Goal: Task Accomplishment & Management: Manage account settings

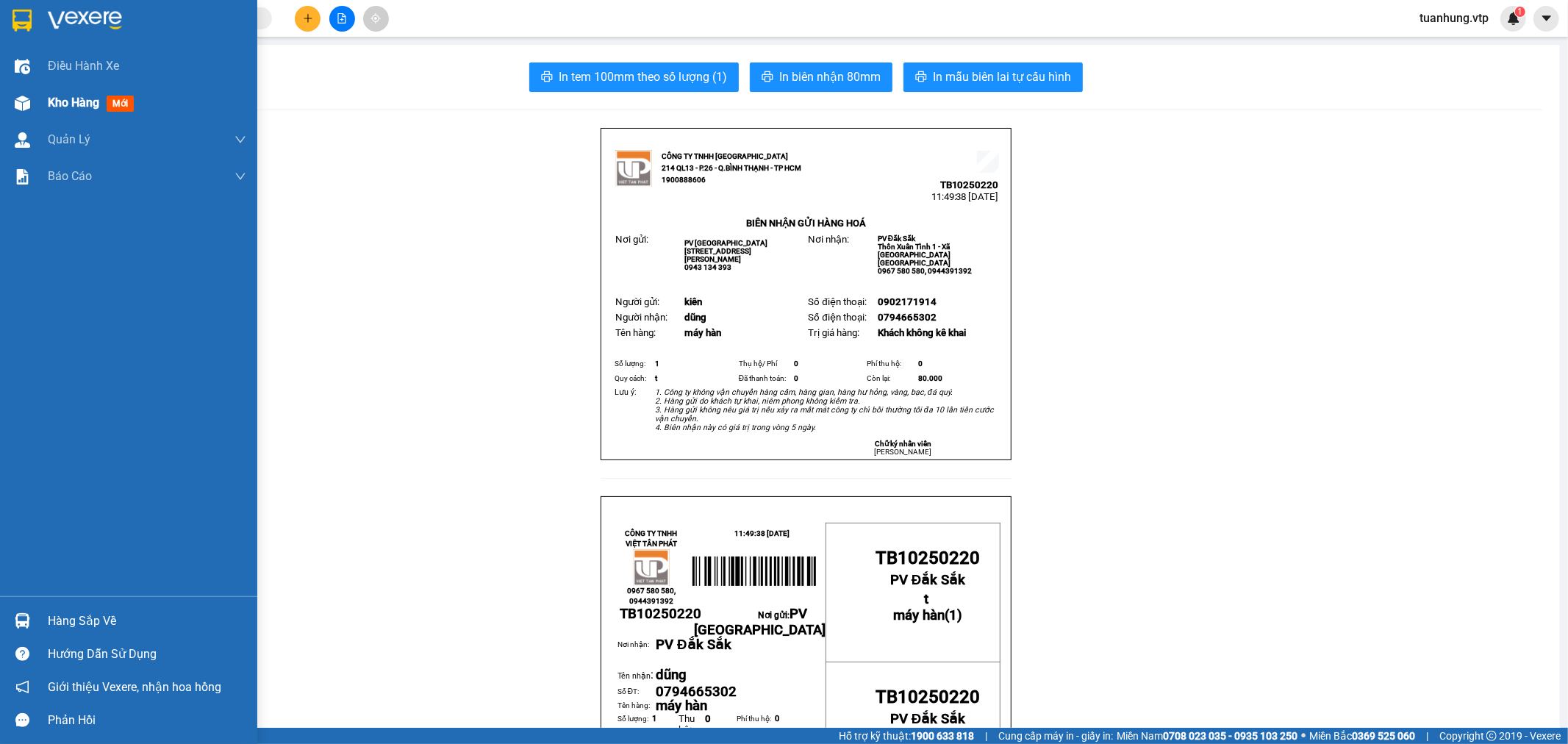
click at [98, 100] on span "Kho hàng" at bounding box center [73, 102] width 51 height 14
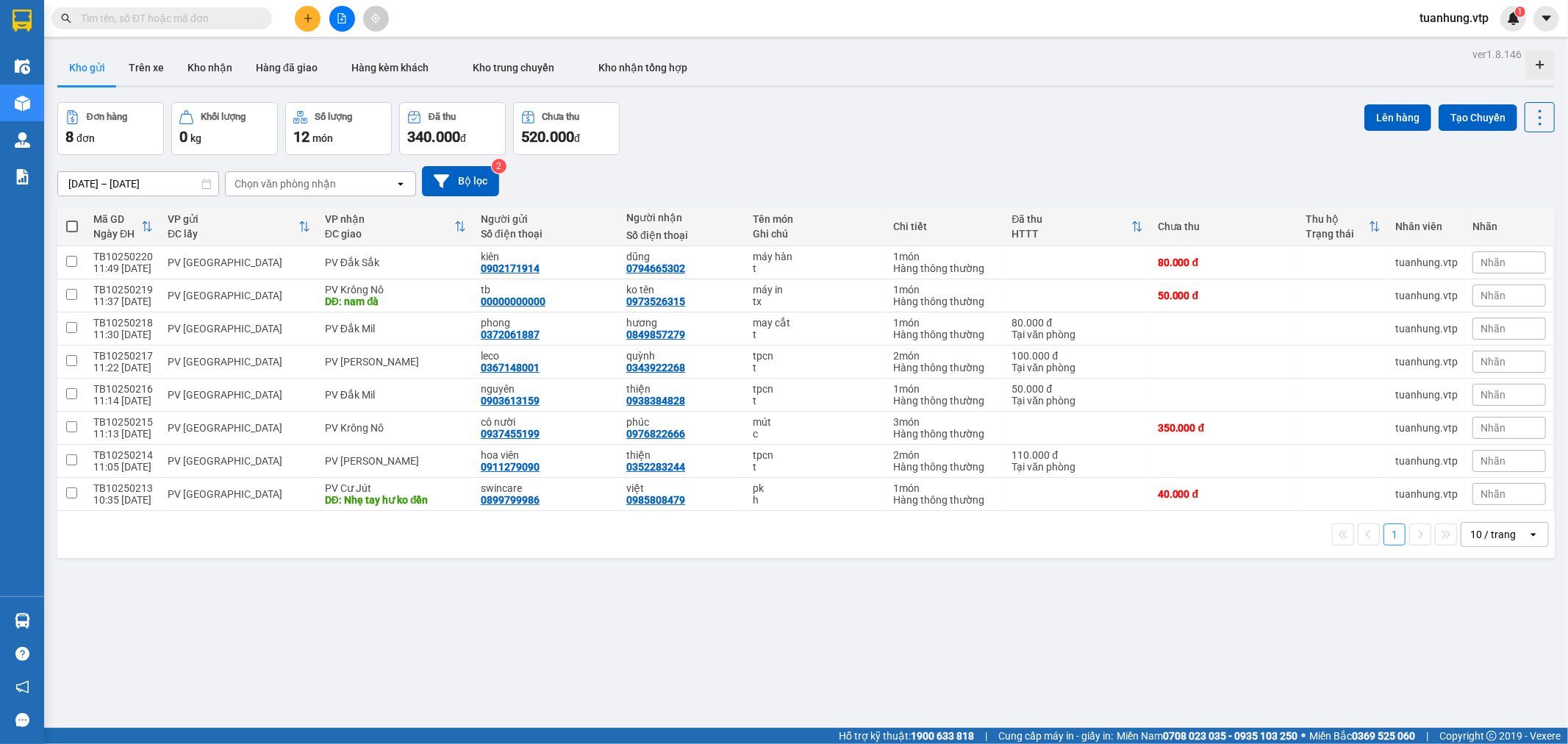
click at [1528, 532] on icon "open" at bounding box center [1534, 534] width 12 height 12
click at [1489, 701] on span "100 / trang" at bounding box center [1487, 699] width 53 height 14
click at [152, 69] on button "Trên xe" at bounding box center [146, 68] width 59 height 36
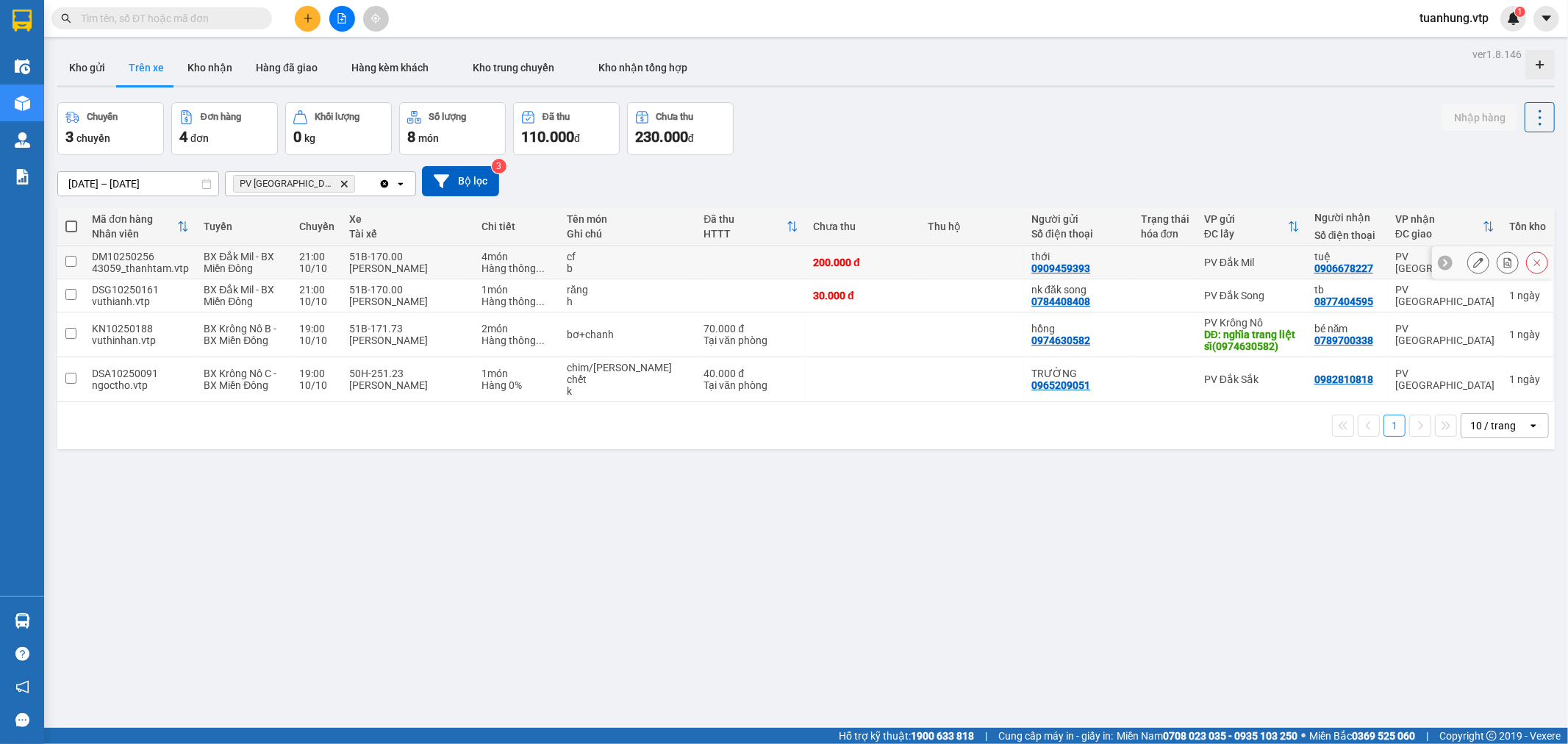
click at [488, 259] on div "4 món" at bounding box center [517, 256] width 71 height 12
checkbox input "true"
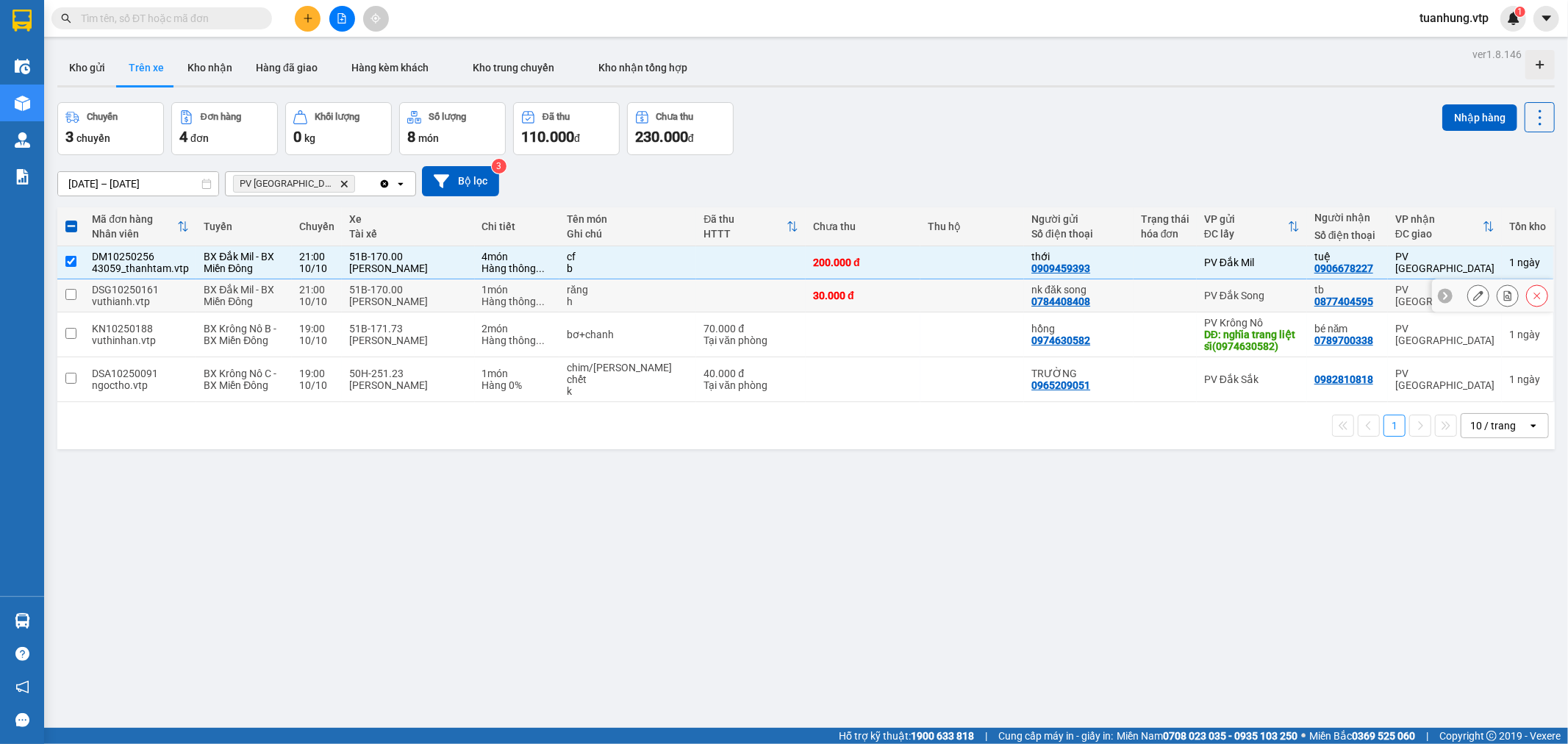
click at [902, 294] on td "30.000 đ" at bounding box center [863, 296] width 115 height 33
checkbox input "true"
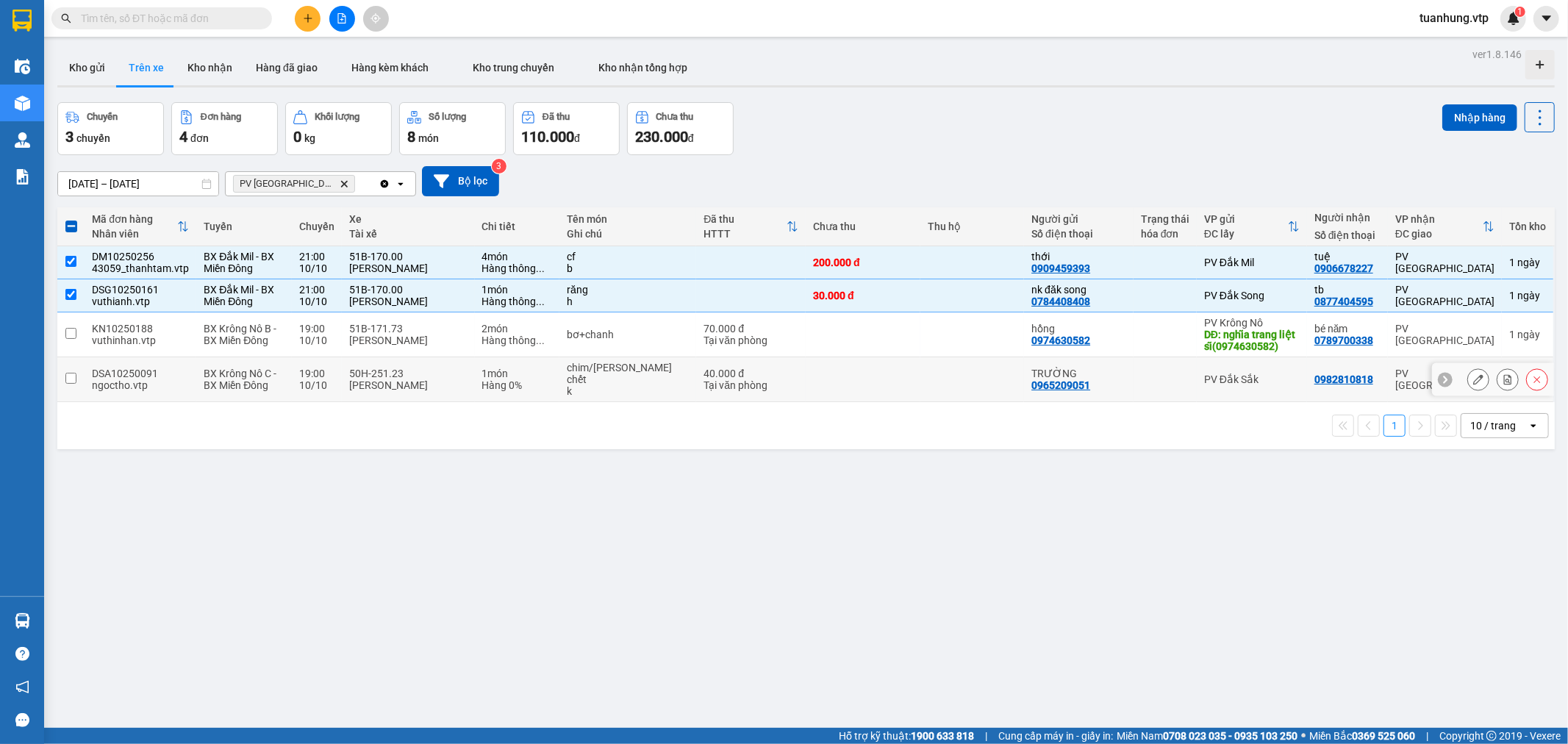
click at [827, 379] on td at bounding box center [863, 380] width 115 height 44
checkbox input "true"
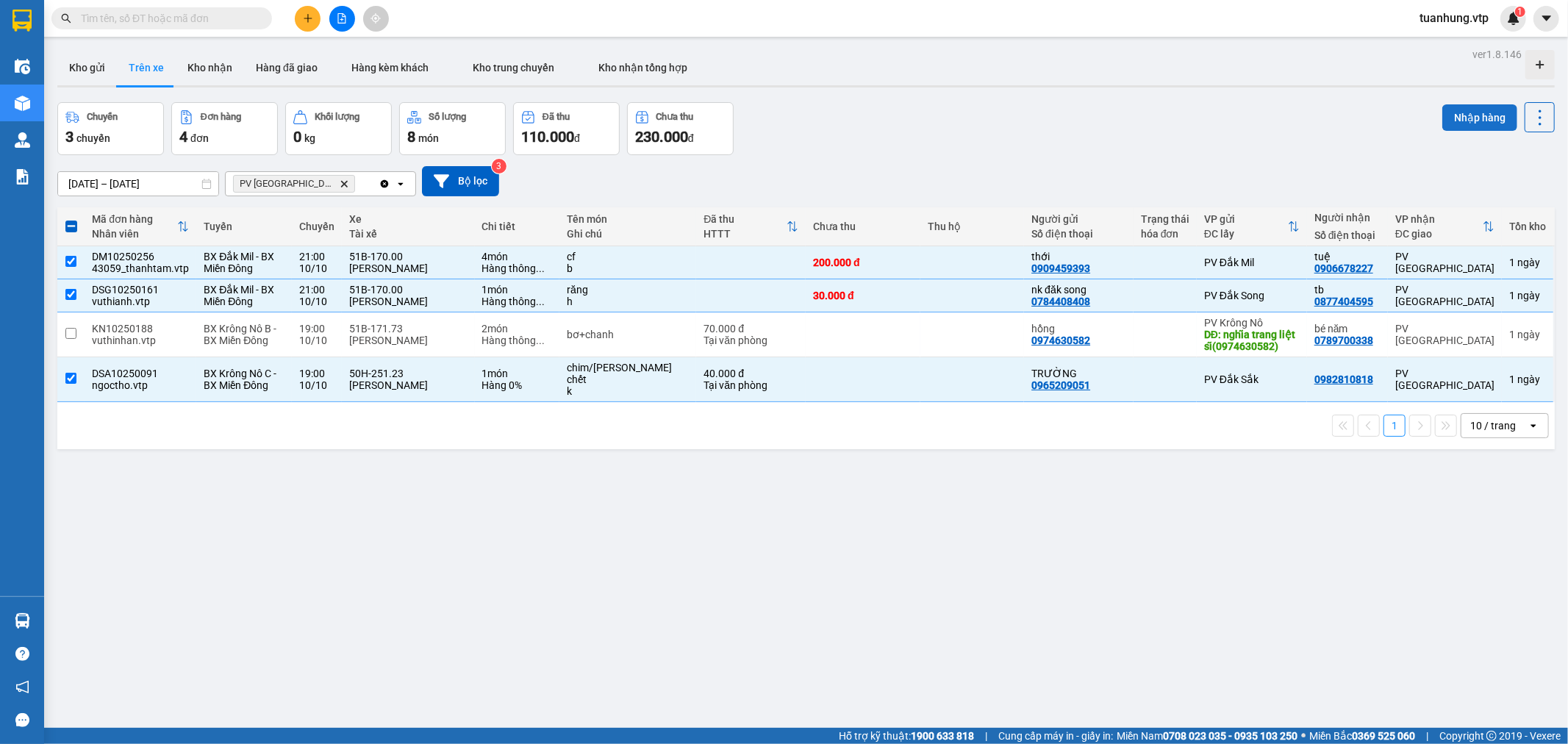
click at [1457, 114] on button "Nhập hàng" at bounding box center [1480, 117] width 75 height 26
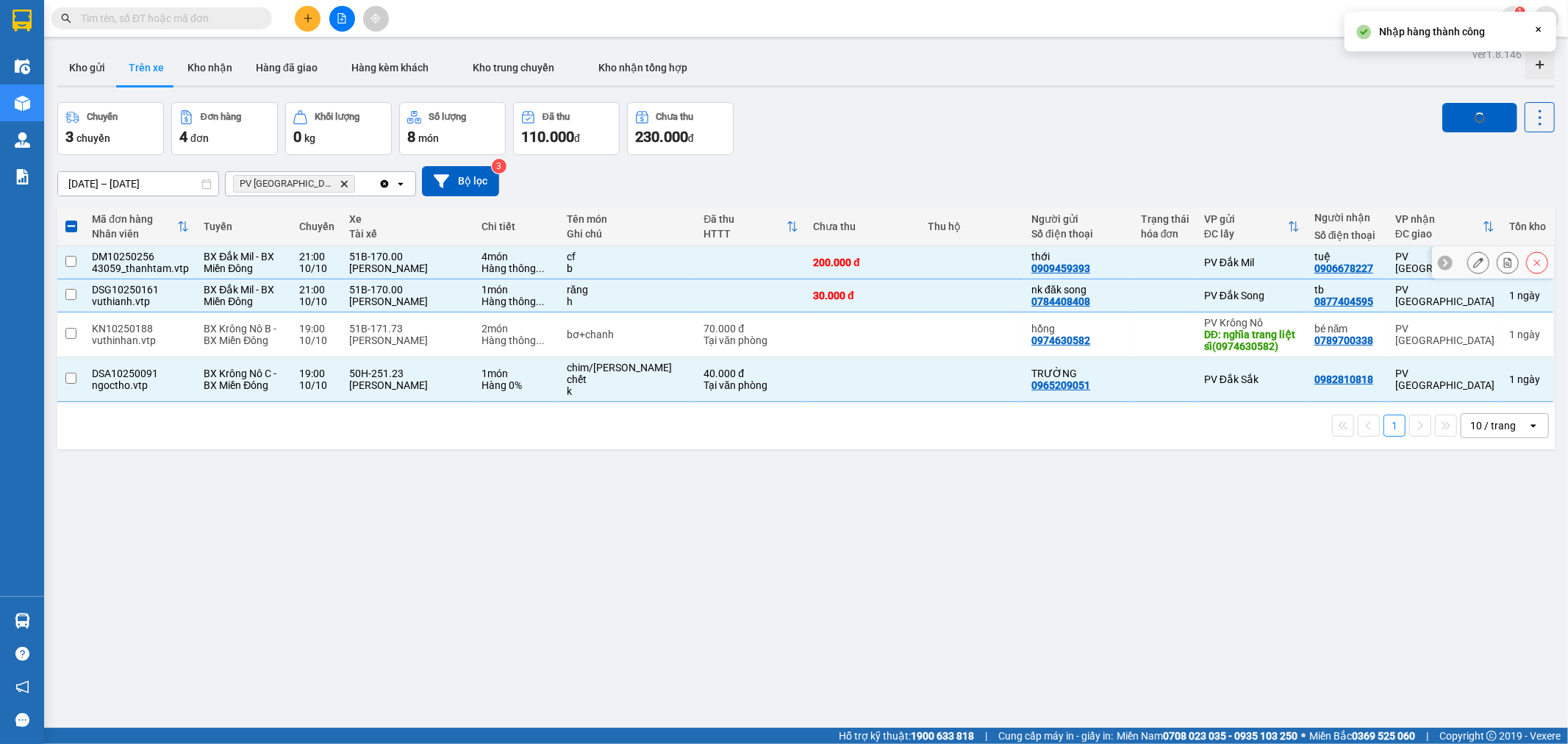
checkbox input "false"
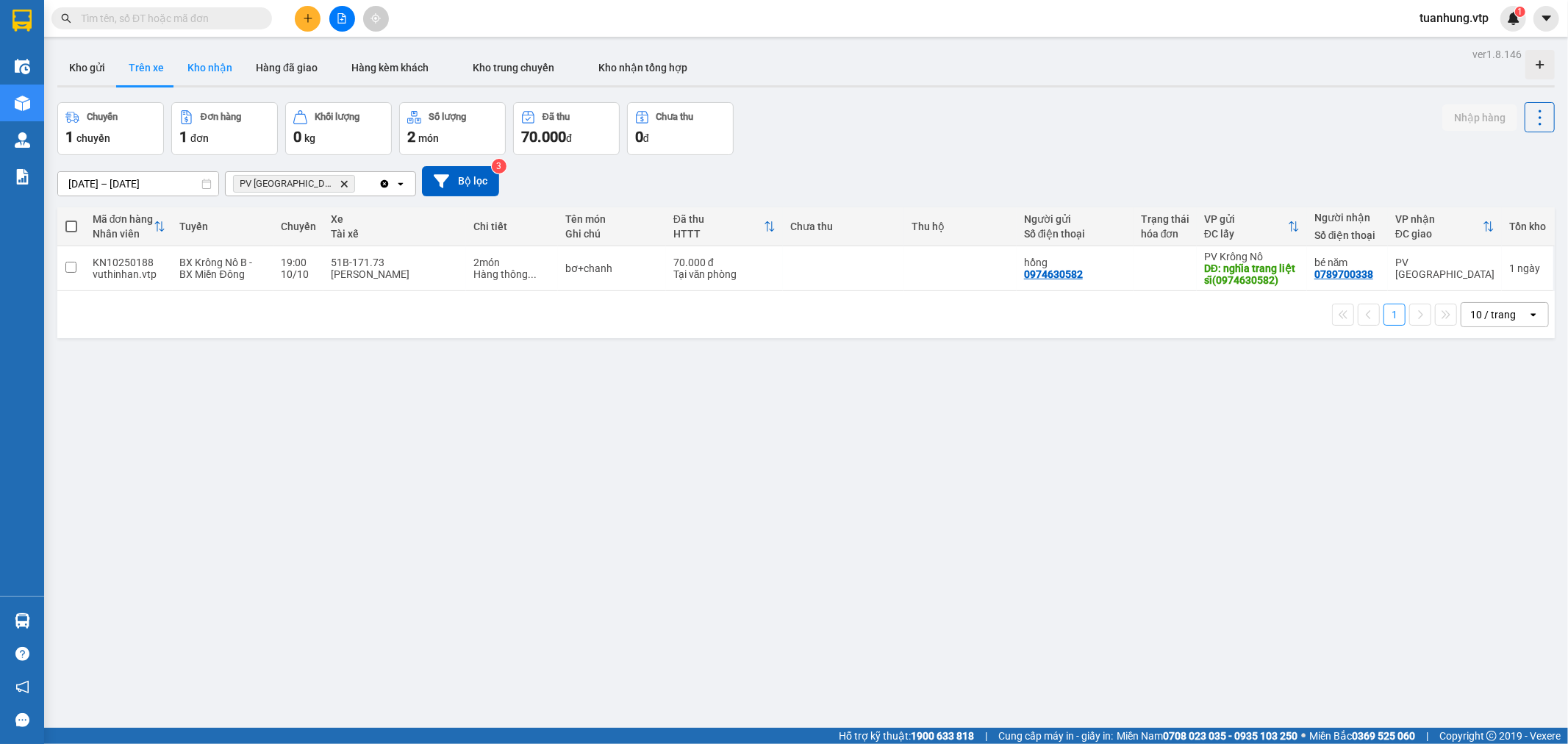
click at [202, 68] on button "Kho nhận" at bounding box center [210, 68] width 69 height 36
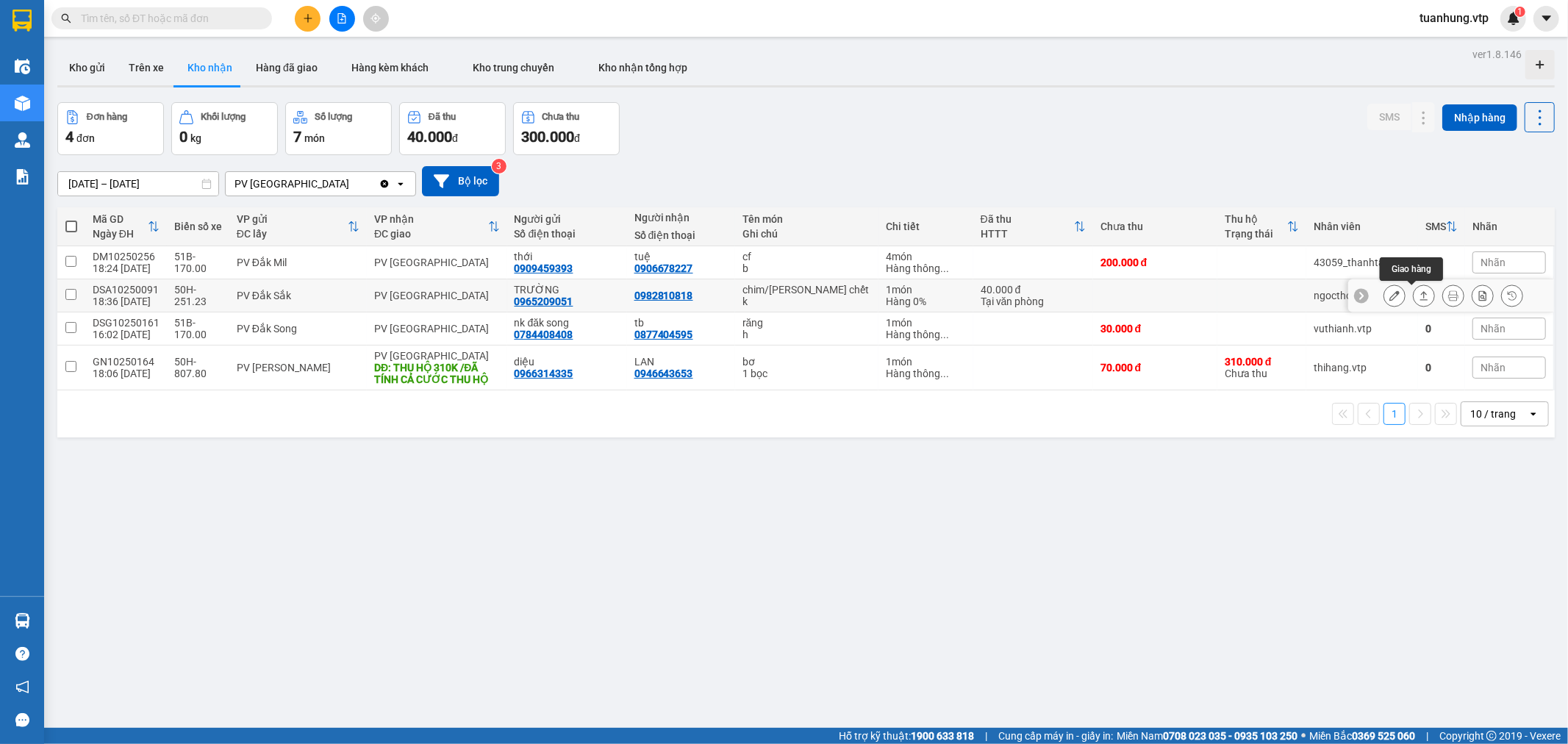
click at [1419, 292] on icon at bounding box center [1424, 295] width 11 height 11
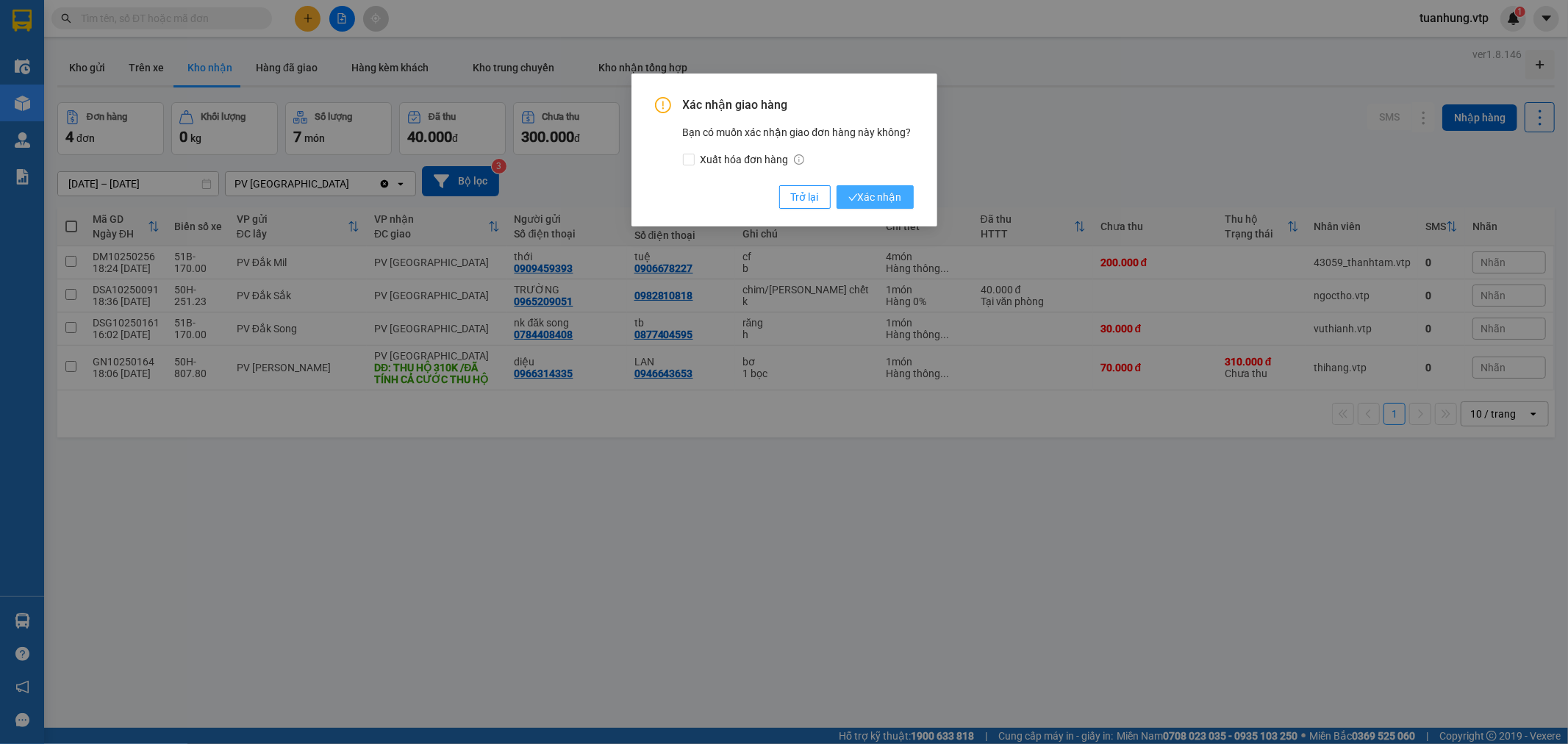
click at [912, 206] on button "Xác nhận" at bounding box center [876, 197] width 77 height 23
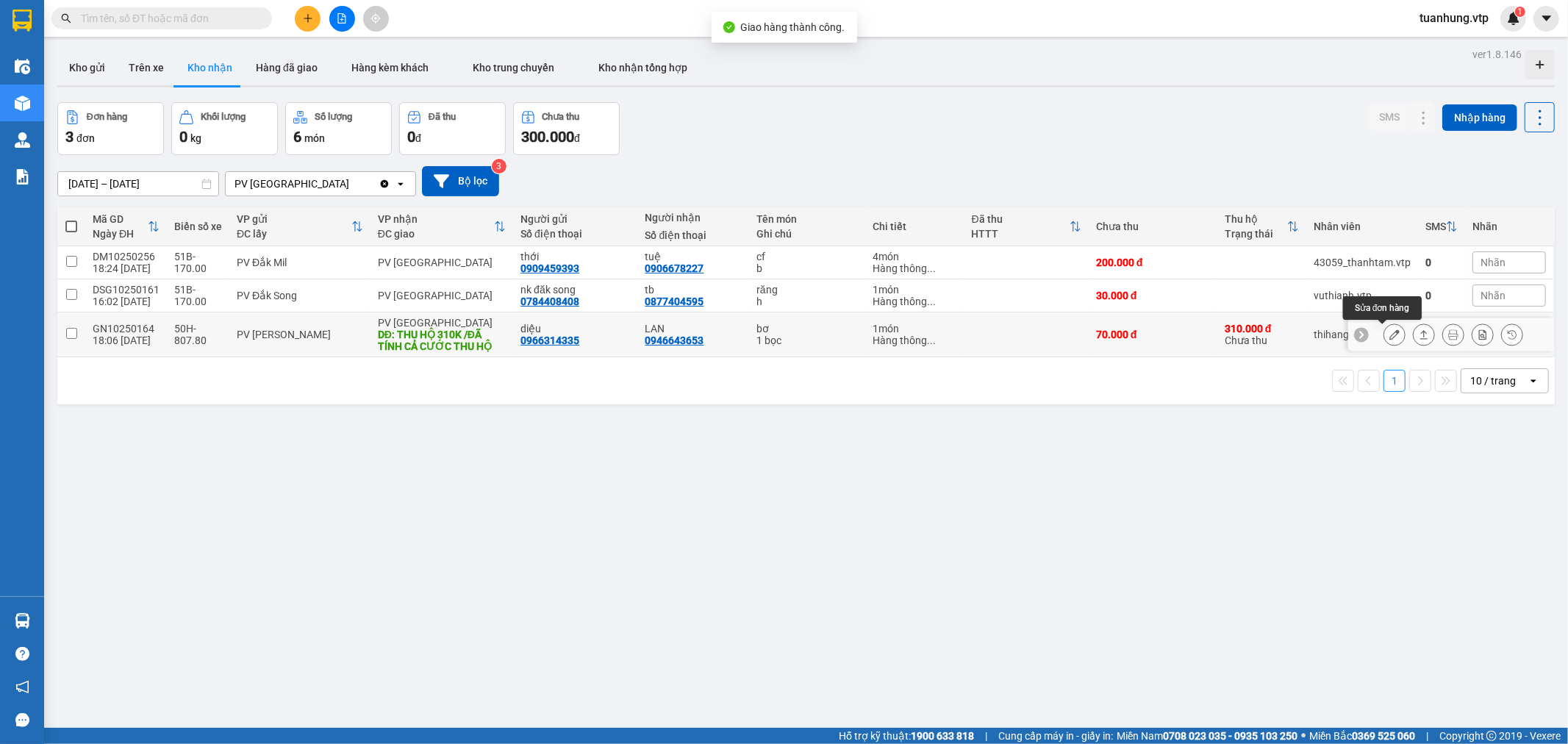
click at [1384, 335] on button at bounding box center [1394, 334] width 20 height 26
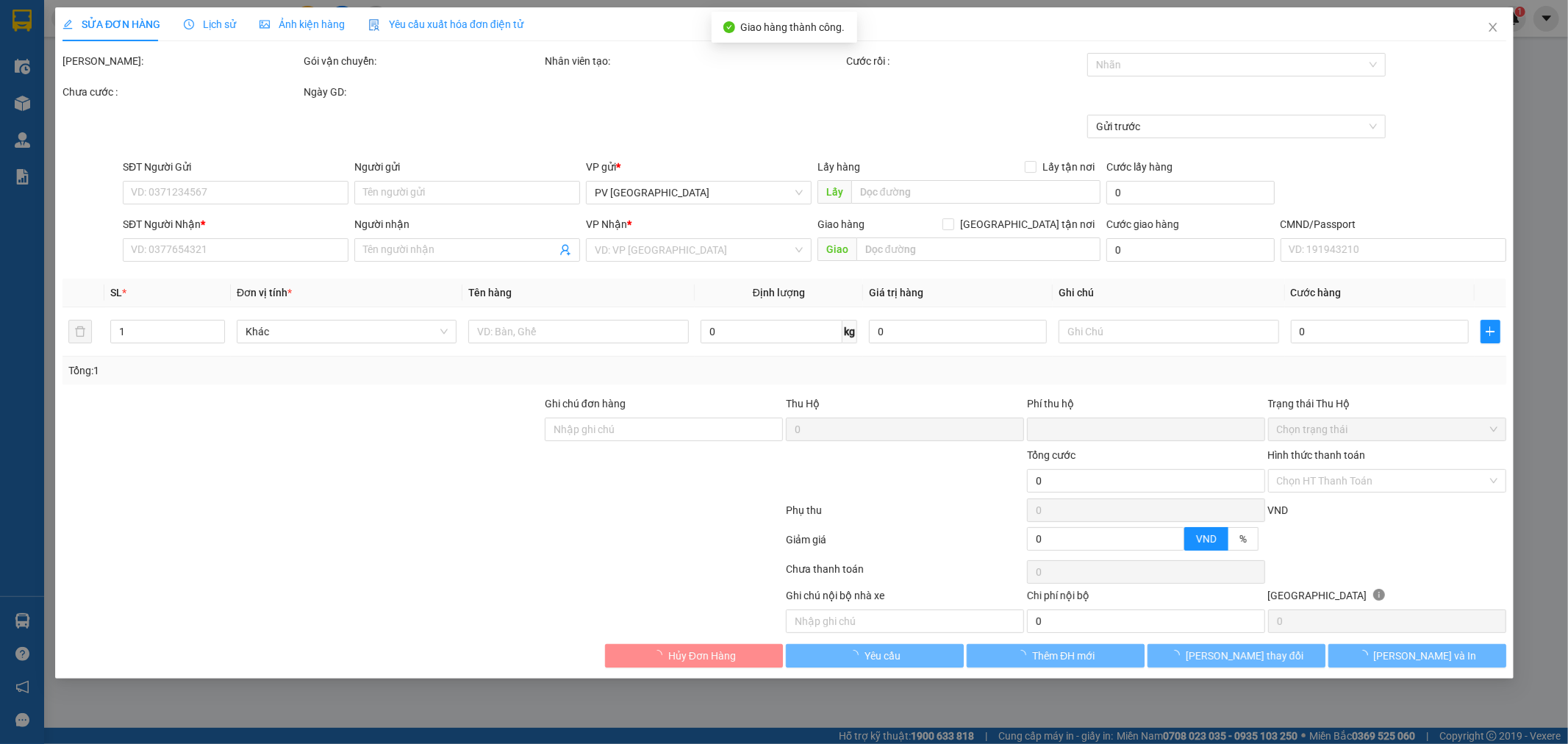
type input "0966314335"
type input "diệu"
type input "0946643653"
type input "LAN"
type input "THU HỘ 310K /ĐÃ TÍNH CẢ CƯỚC THU HỘ"
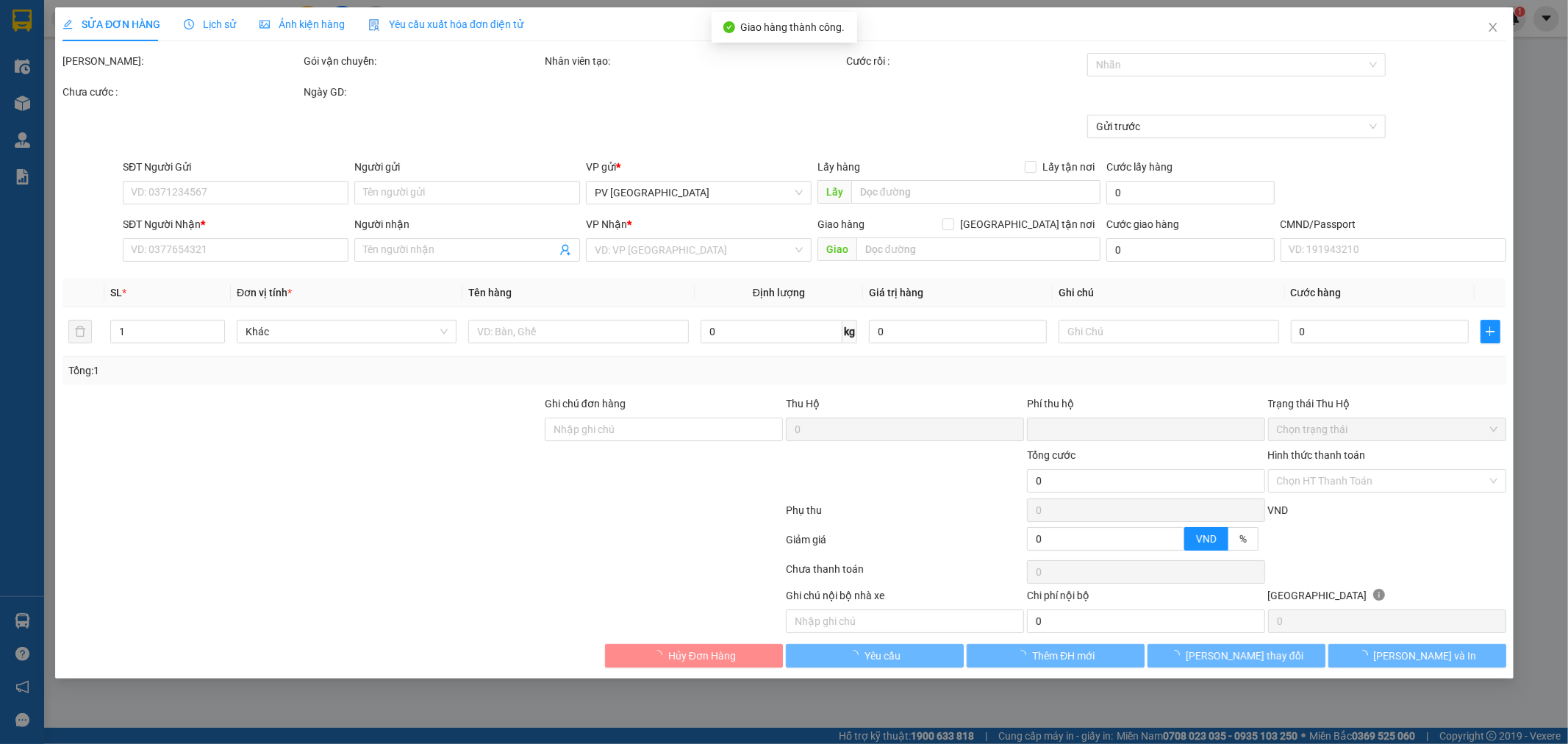
type input "20.000"
type input "70.000"
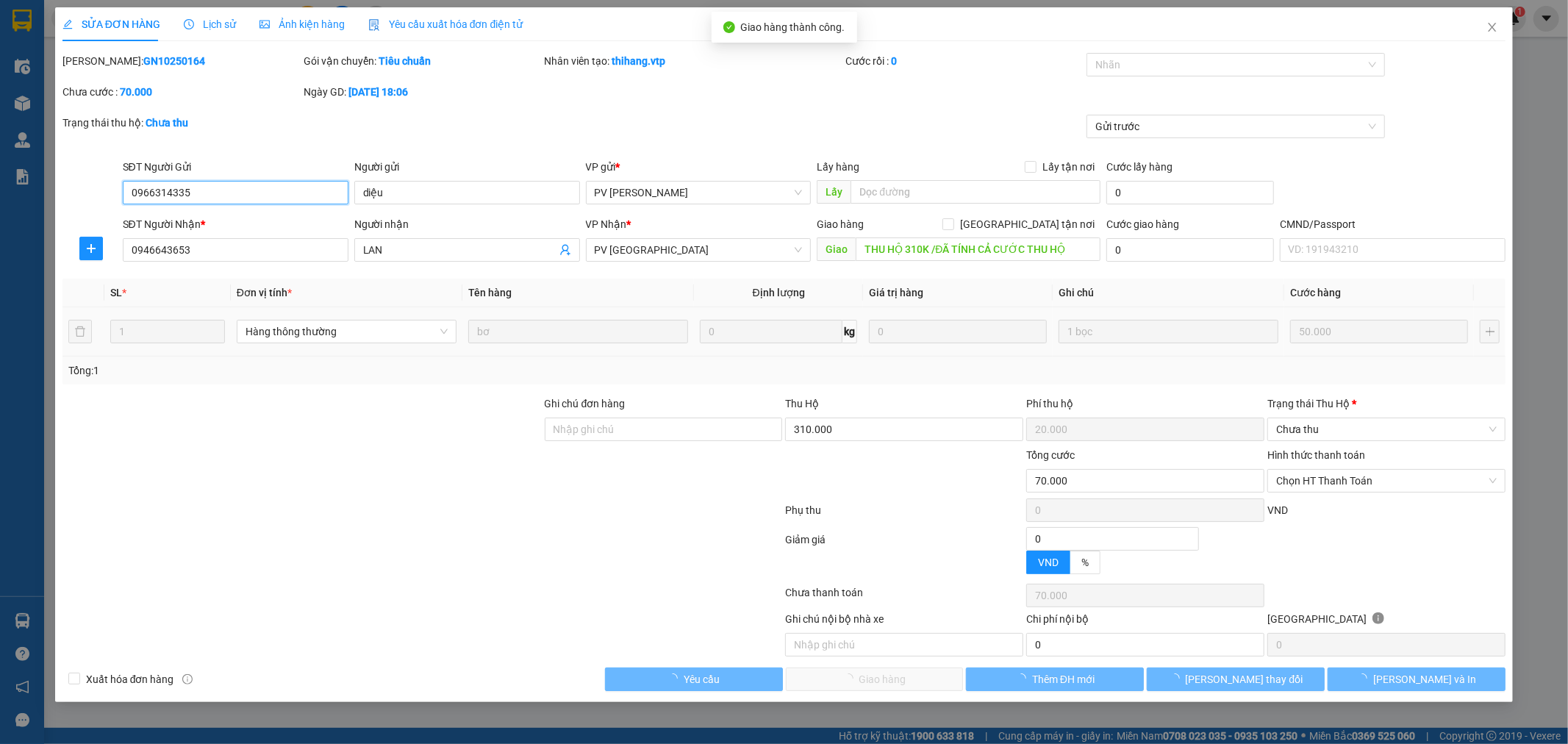
type input "2.500"
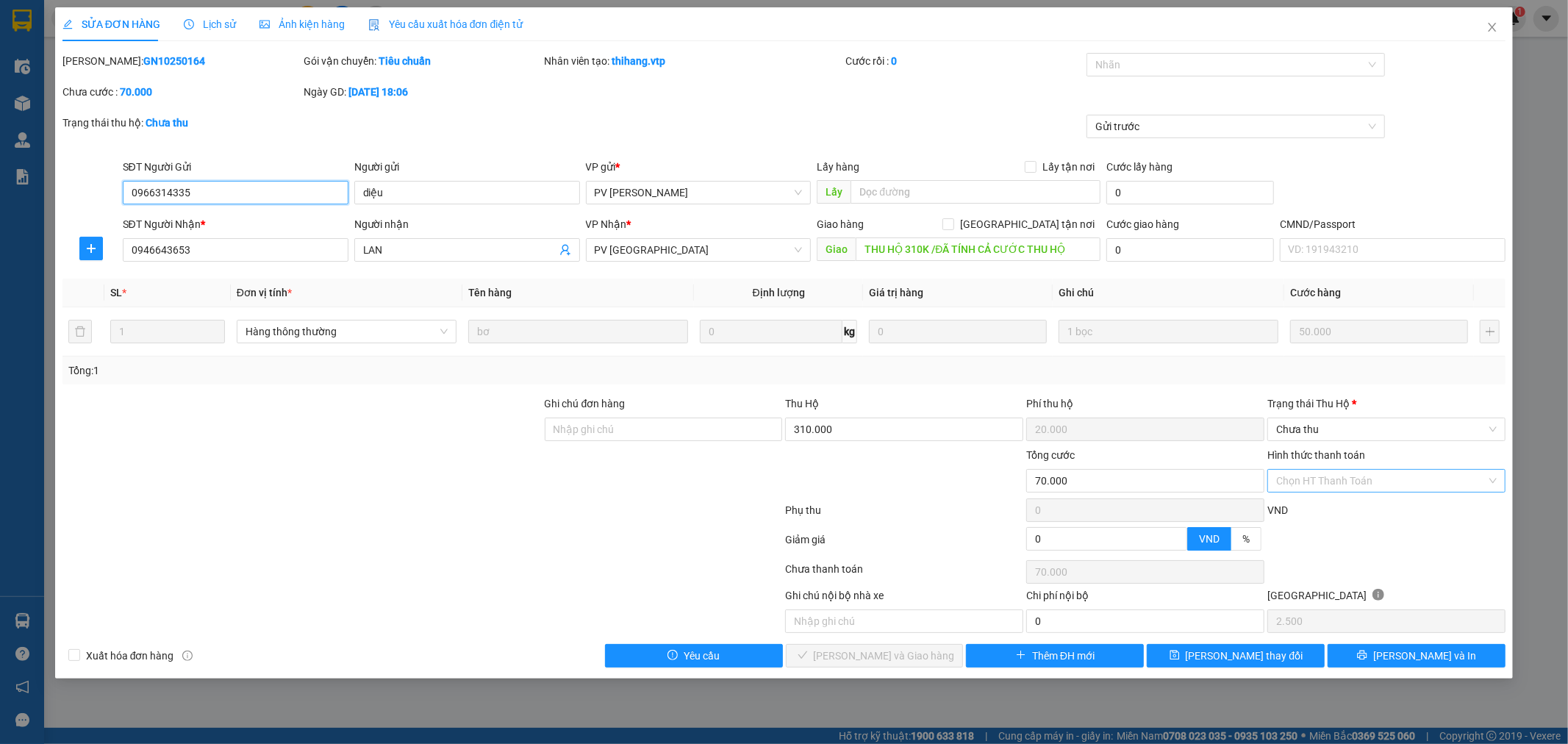
click at [1494, 478] on div "Chọn HT Thanh Toán" at bounding box center [1386, 480] width 238 height 23
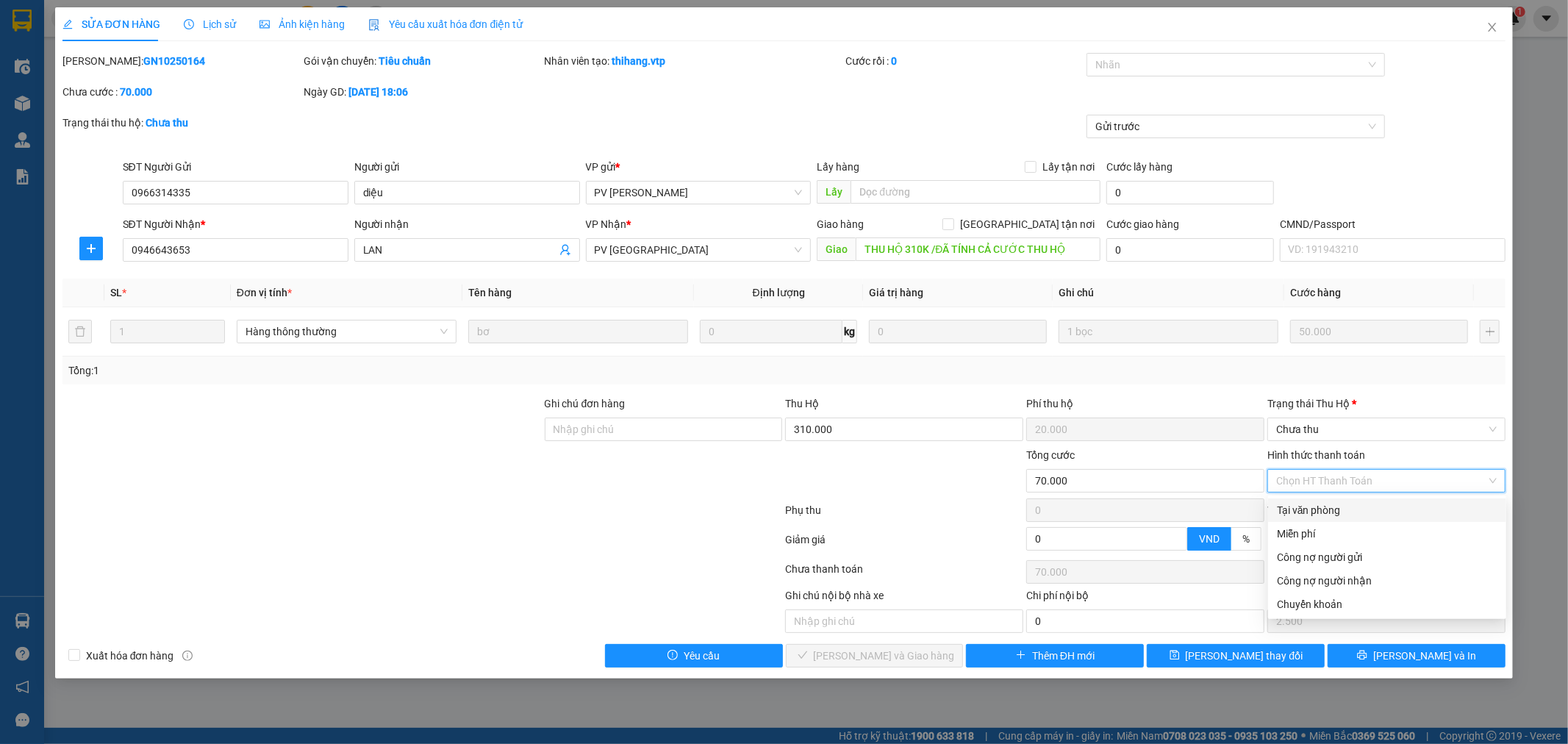
click at [1441, 508] on div "Tại văn phòng" at bounding box center [1387, 509] width 220 height 16
type input "0"
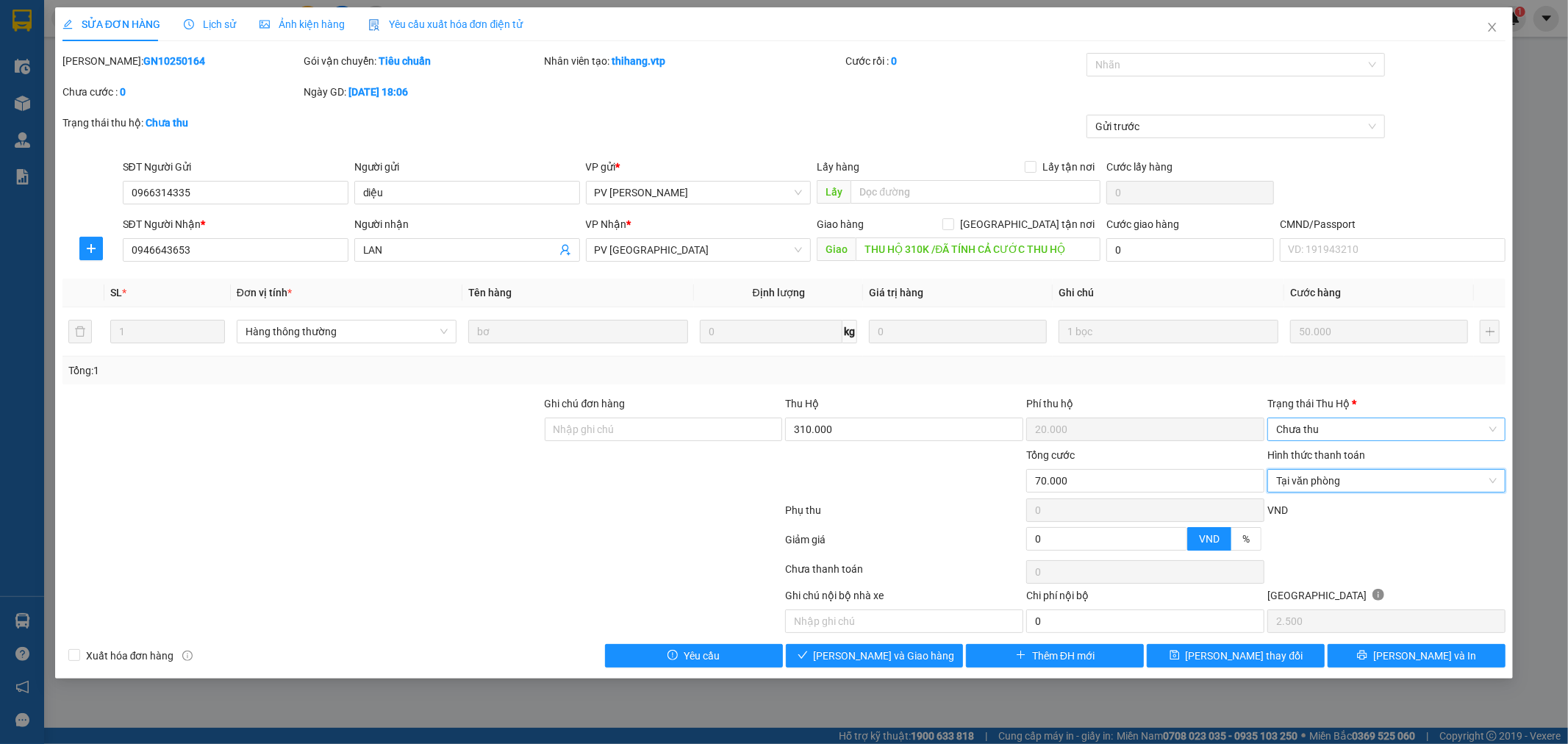
click at [1496, 431] on span "Chưa thu" at bounding box center [1386, 429] width 220 height 22
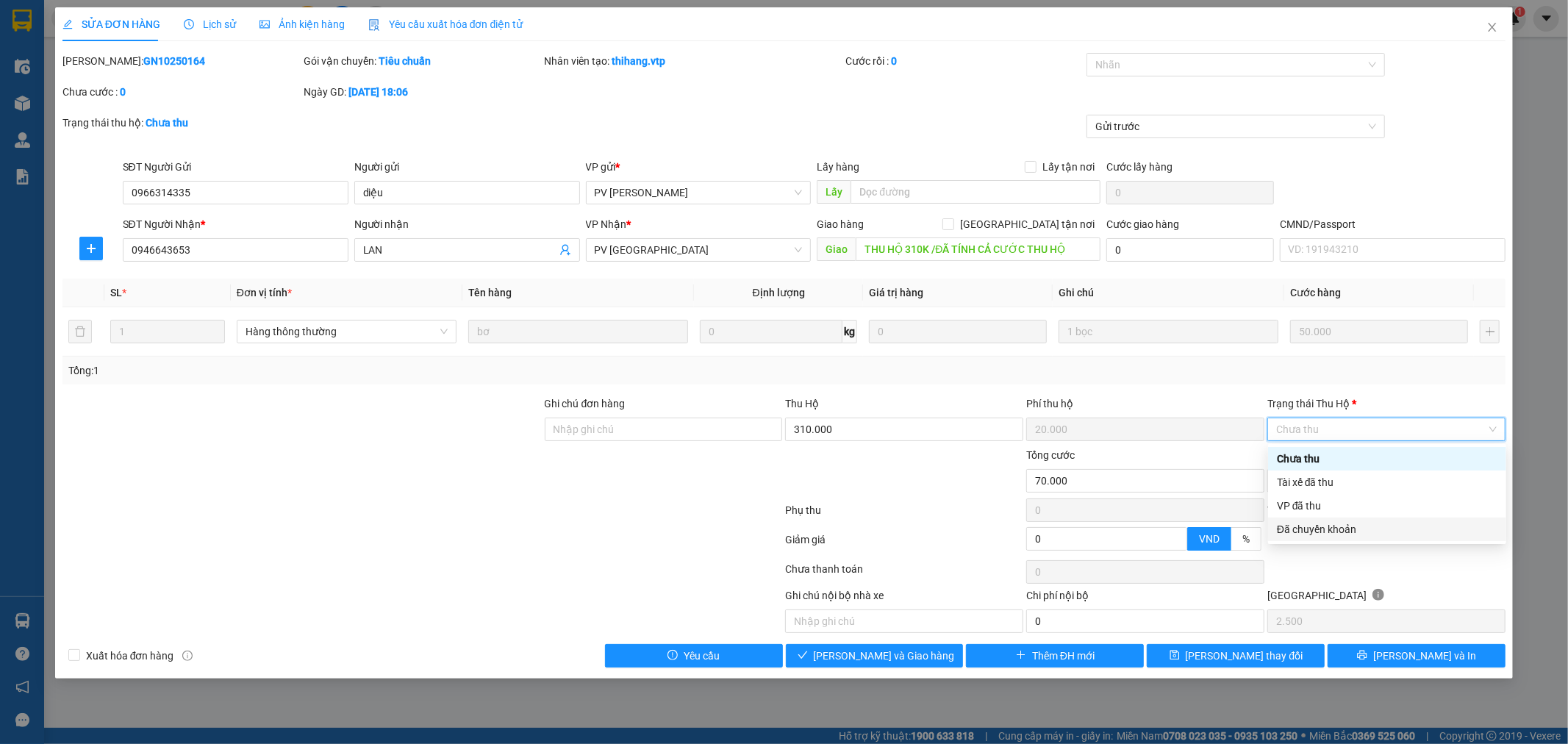
click at [1323, 527] on div "Đã chuyển khoản" at bounding box center [1387, 529] width 220 height 16
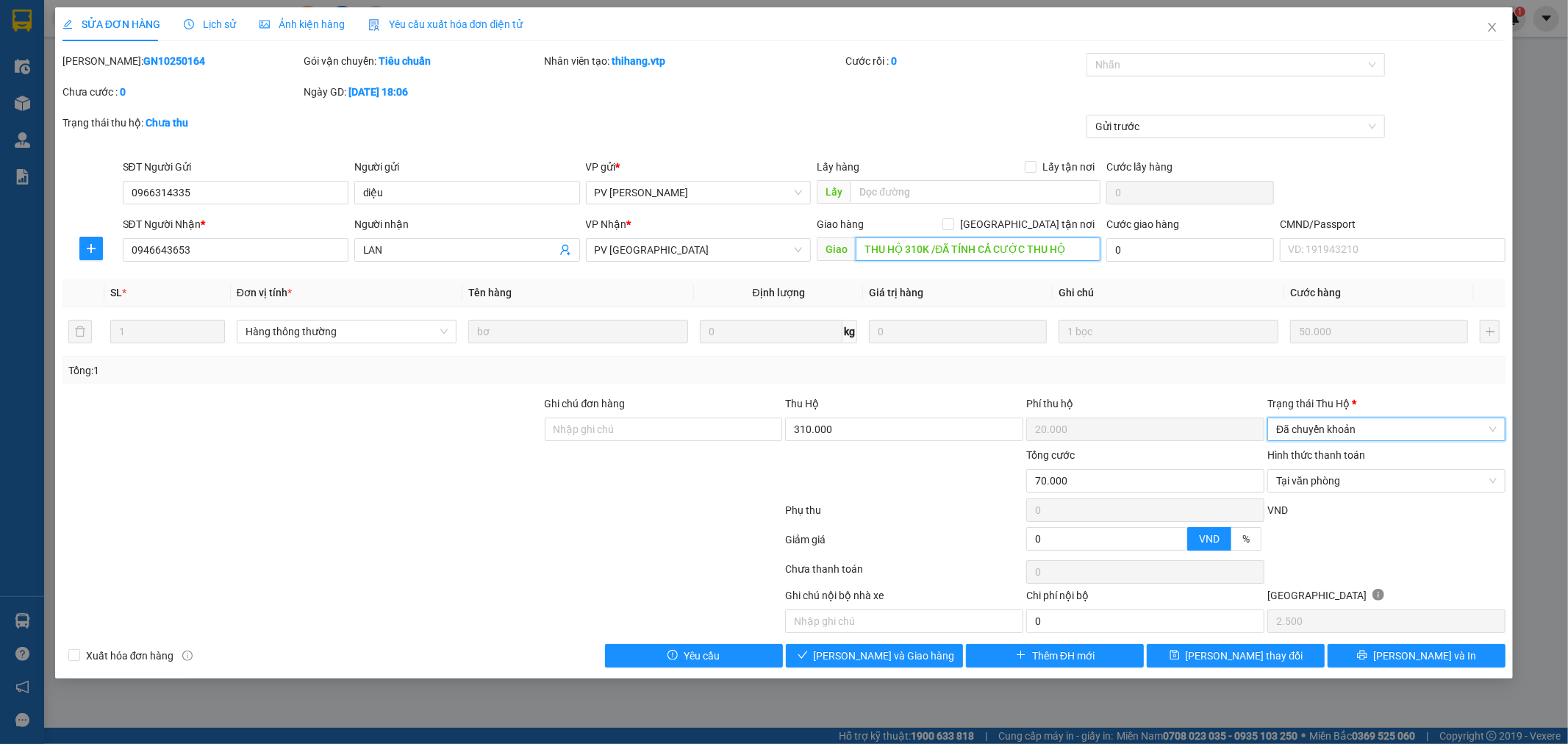
click at [1081, 254] on input "THU HỘ 310K /ĐÃ TÍNH CẢ CƯỚC THU HỘ" at bounding box center [977, 249] width 245 height 23
click at [1081, 247] on input "THU HỘ 310K /ĐÃ TÍNH CẢ CƯỚC THU HỘ" at bounding box center [977, 249] width 245 height 23
type input "THU HỘ 310K /ĐÃ TÍNH CẢ CƯỚC THU HỘ ( khách tự ck"
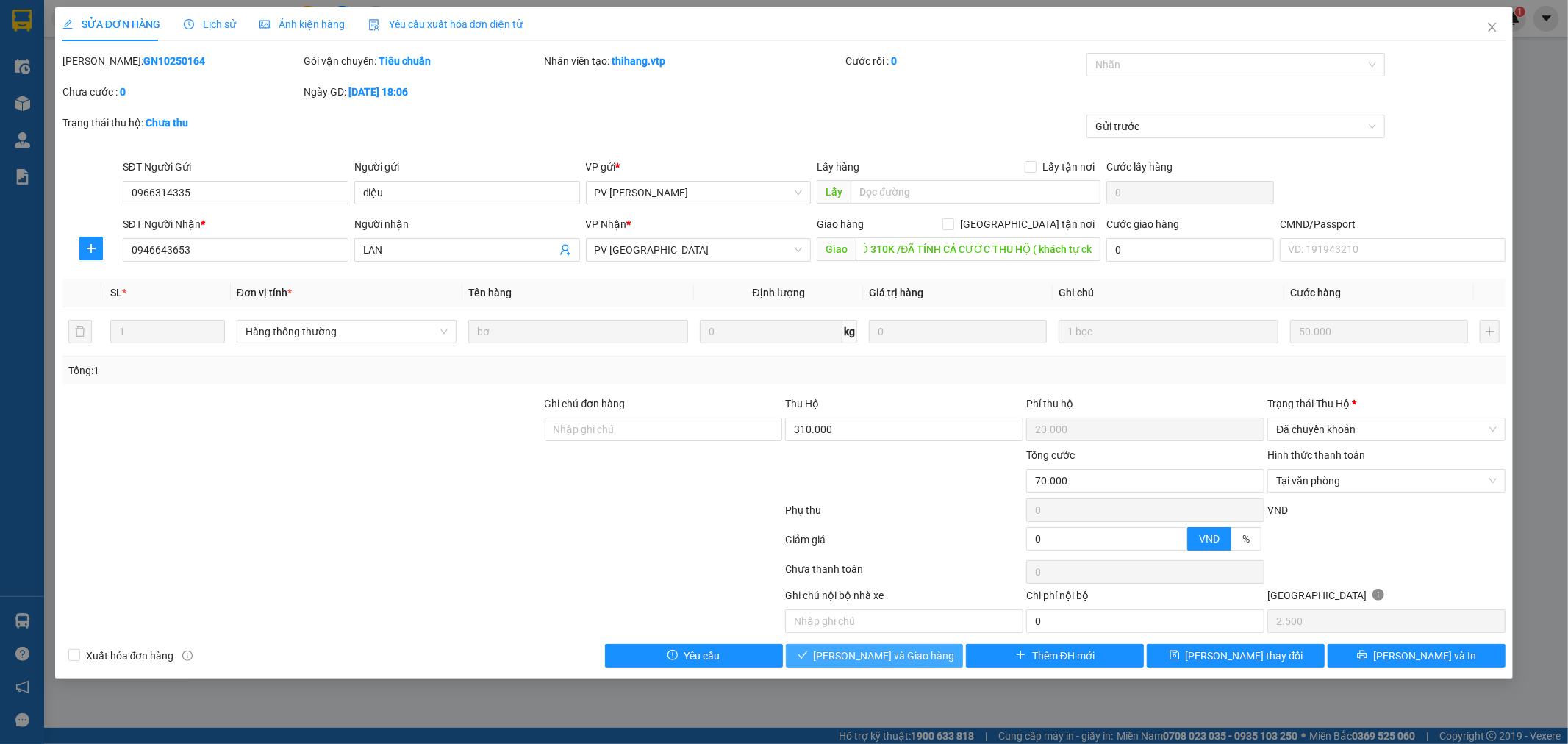
scroll to position [0, 0]
click at [900, 654] on span "[PERSON_NAME] và Giao hàng" at bounding box center [885, 655] width 141 height 16
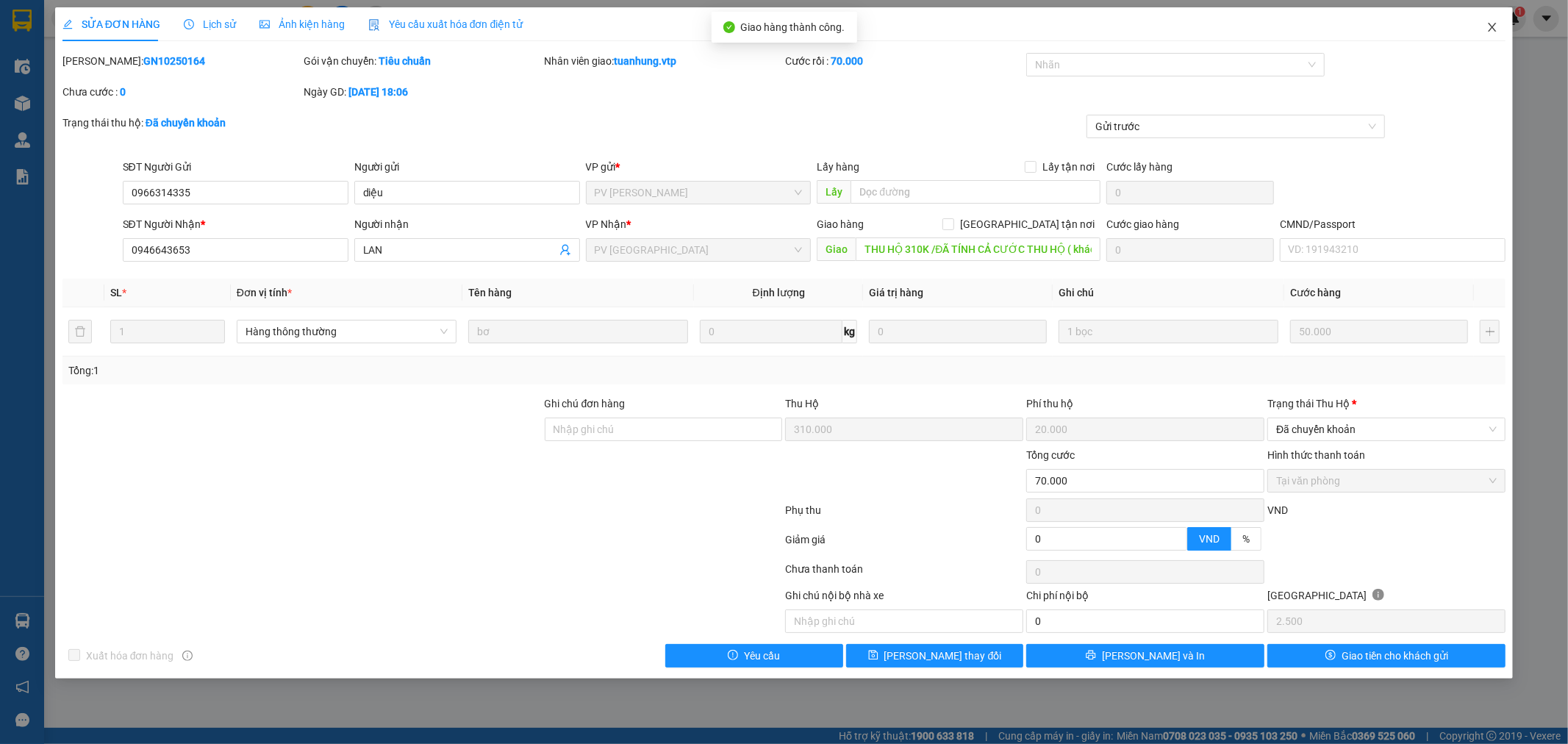
click at [1495, 26] on icon "close" at bounding box center [1493, 27] width 12 height 12
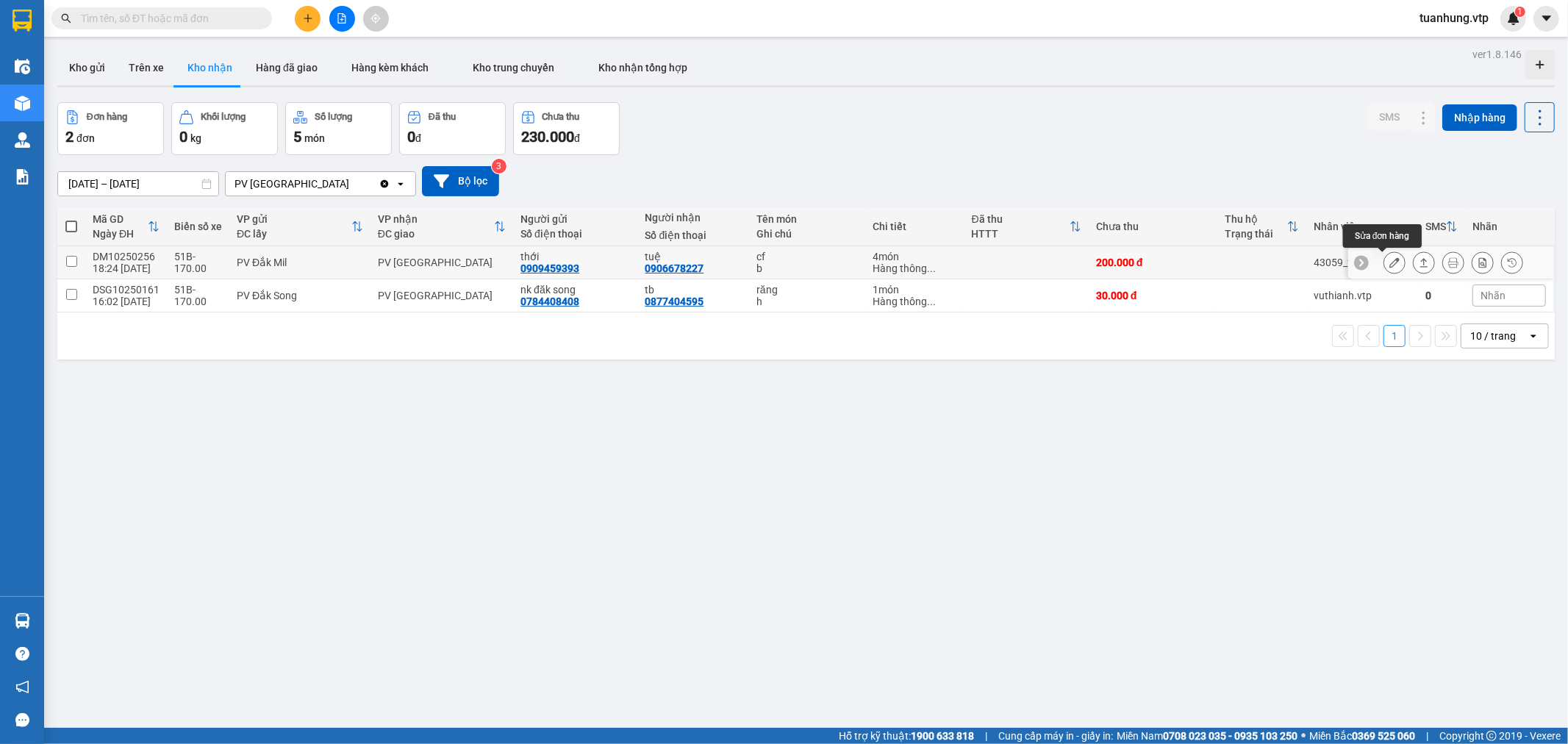
click at [1390, 261] on icon at bounding box center [1395, 262] width 11 height 11
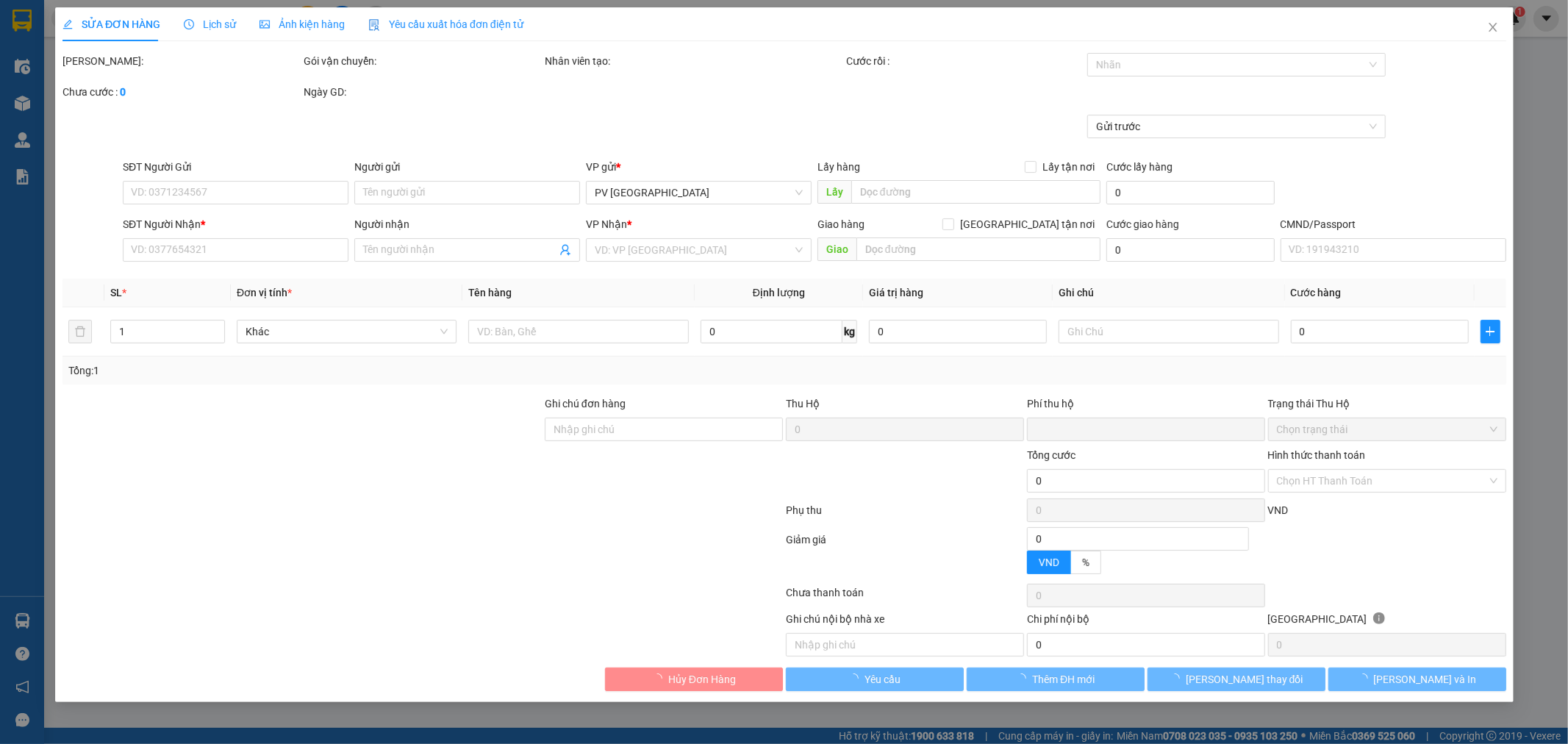
type input "10.000"
type input "0909459393"
type input "thới"
type input "0906678227"
type input "tuệ"
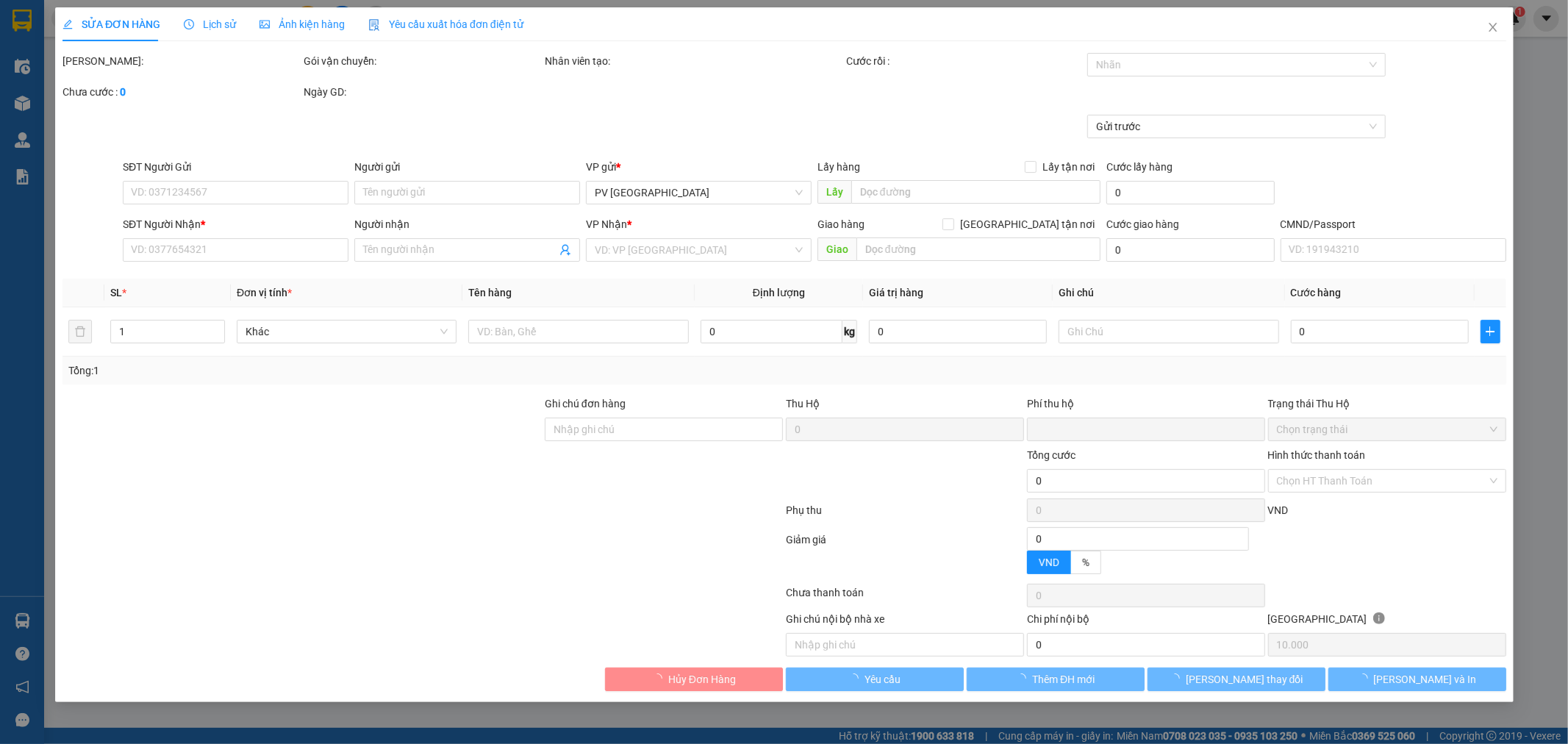
type input "0"
type input "200.000"
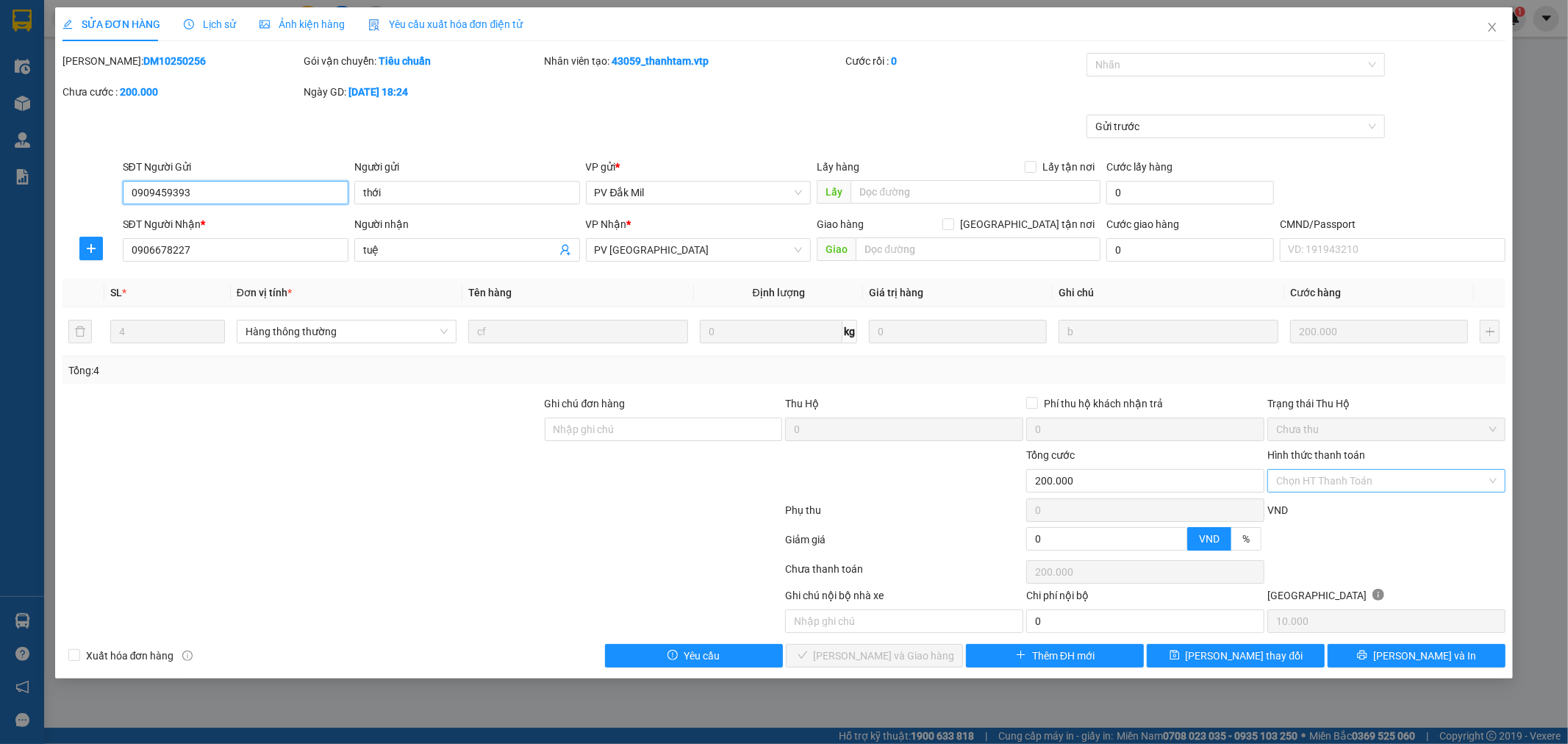
click at [1496, 475] on div "Chọn HT Thanh Toán" at bounding box center [1386, 480] width 238 height 23
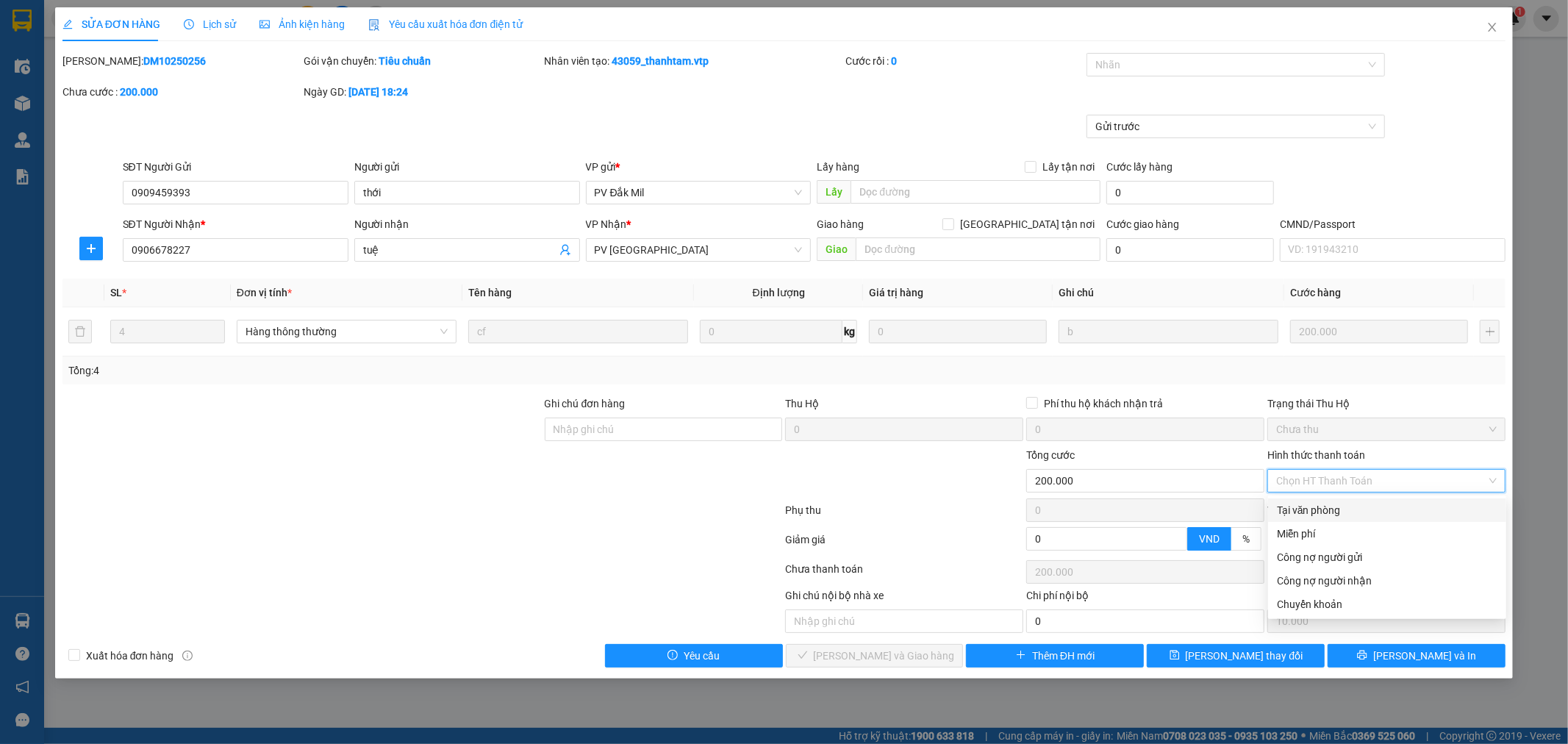
click at [1395, 514] on div "Tại văn phòng" at bounding box center [1387, 509] width 220 height 16
type input "0"
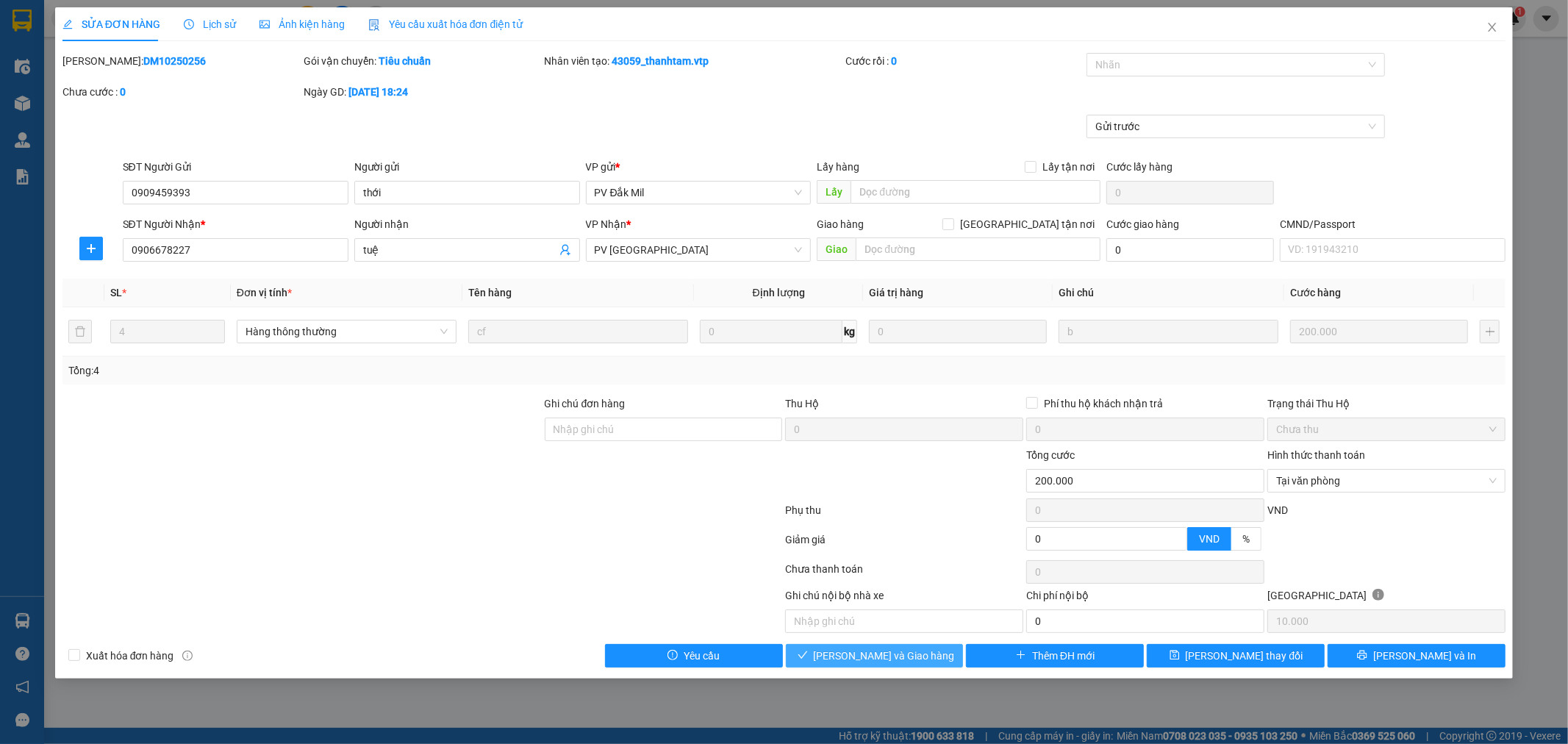
click at [878, 655] on span "[PERSON_NAME] và Giao hàng" at bounding box center [885, 655] width 141 height 16
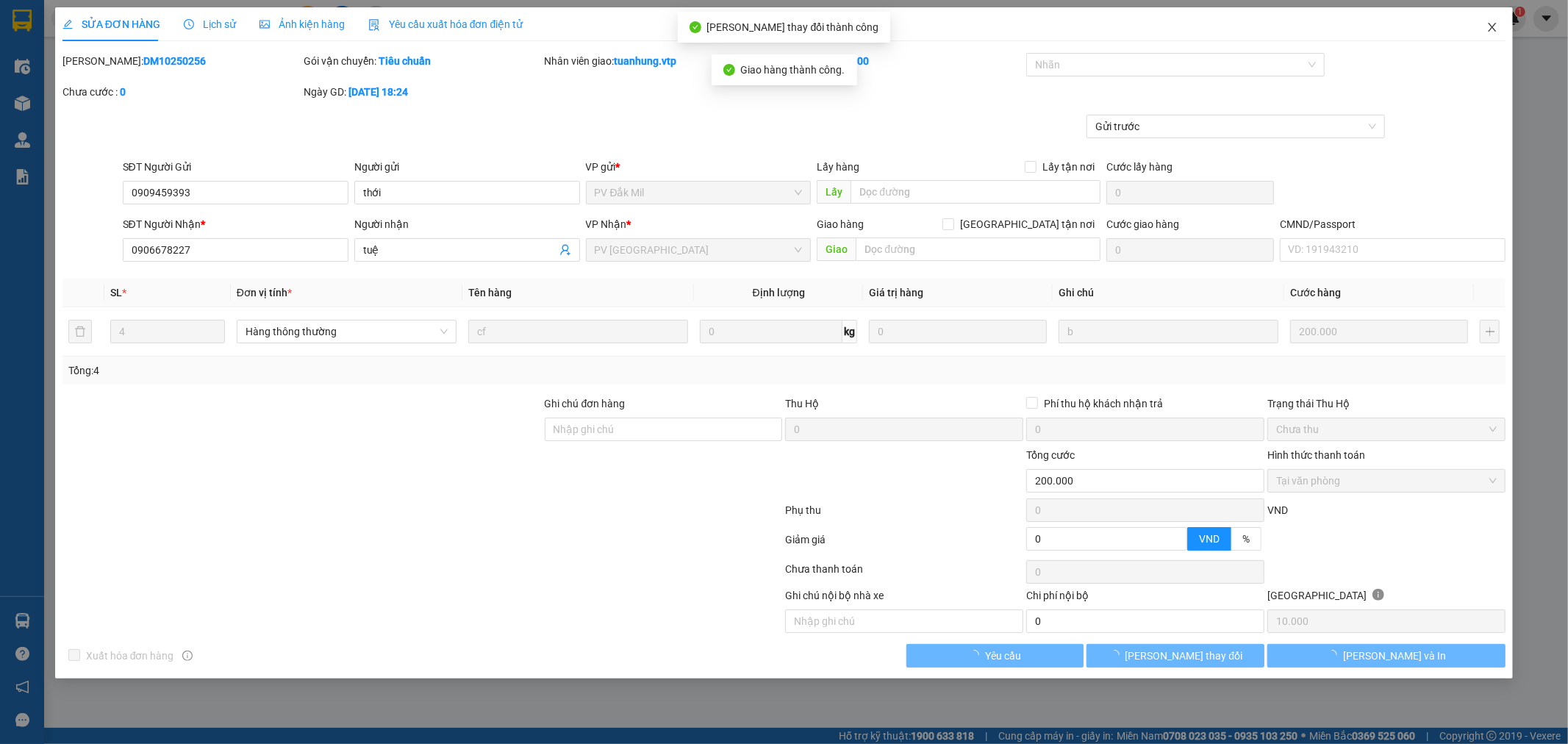
click at [1495, 26] on icon "close" at bounding box center [1493, 27] width 8 height 9
